Goal: Transaction & Acquisition: Book appointment/travel/reservation

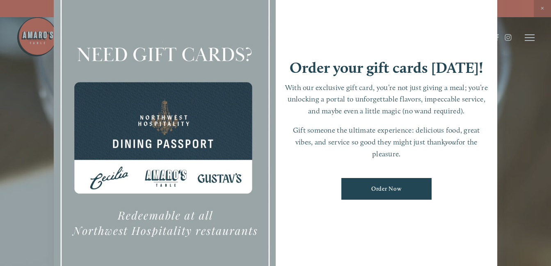
click at [484, 19] on div "Order your gift cards [DATE]! With our exclusive gift card, you’re not just giv…" at bounding box center [386, 133] width 222 height 310
drag, startPoint x: 436, startPoint y: 50, endPoint x: 303, endPoint y: 66, distance: 133.4
click at [303, 66] on div "Order your gift cards [DATE]! With our exclusive gift card, you’re not just giv…" at bounding box center [386, 133] width 222 height 310
click at [537, 131] on div at bounding box center [275, 133] width 551 height 266
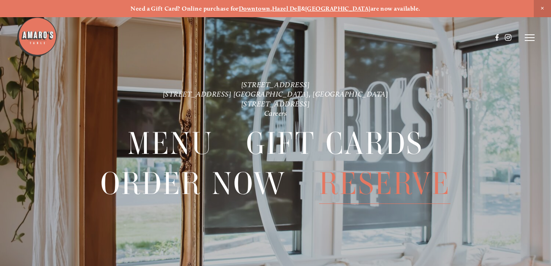
click at [383, 185] on span "Reserve" at bounding box center [384, 184] width 131 height 40
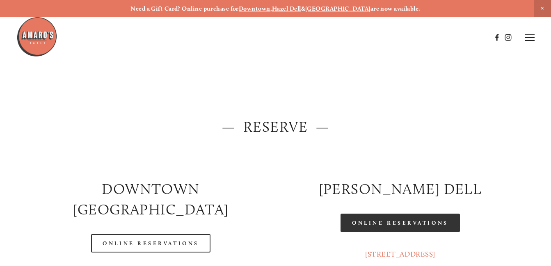
click at [400, 219] on link "Online Reservations" at bounding box center [399, 223] width 119 height 18
